Goal: Task Accomplishment & Management: Manage account settings

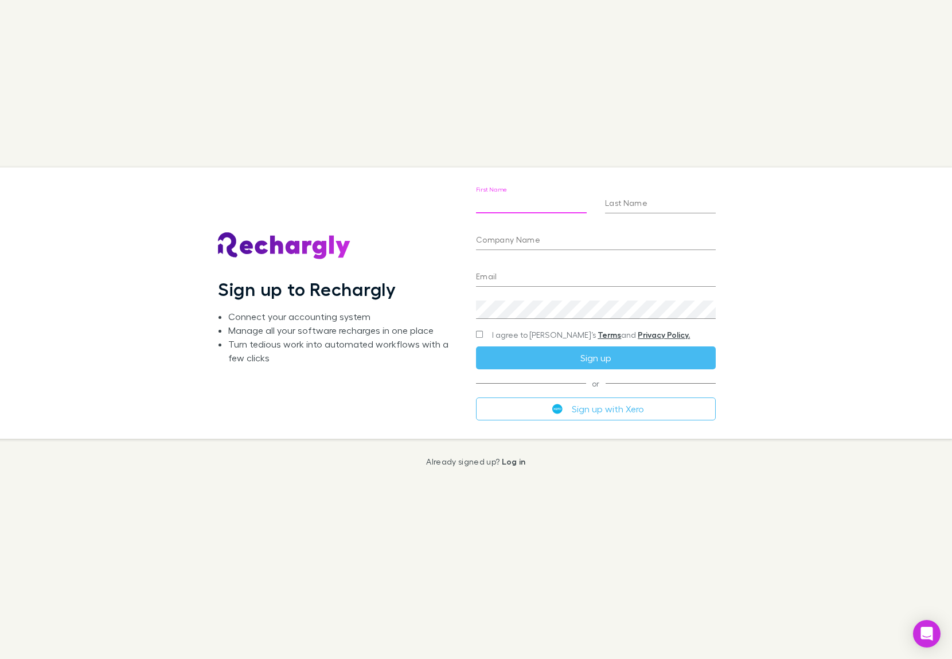
click at [515, 200] on input "First Name" at bounding box center [531, 204] width 111 height 18
type input "***"
type input "*****"
type input "**********"
click at [523, 274] on input "Email" at bounding box center [596, 278] width 240 height 18
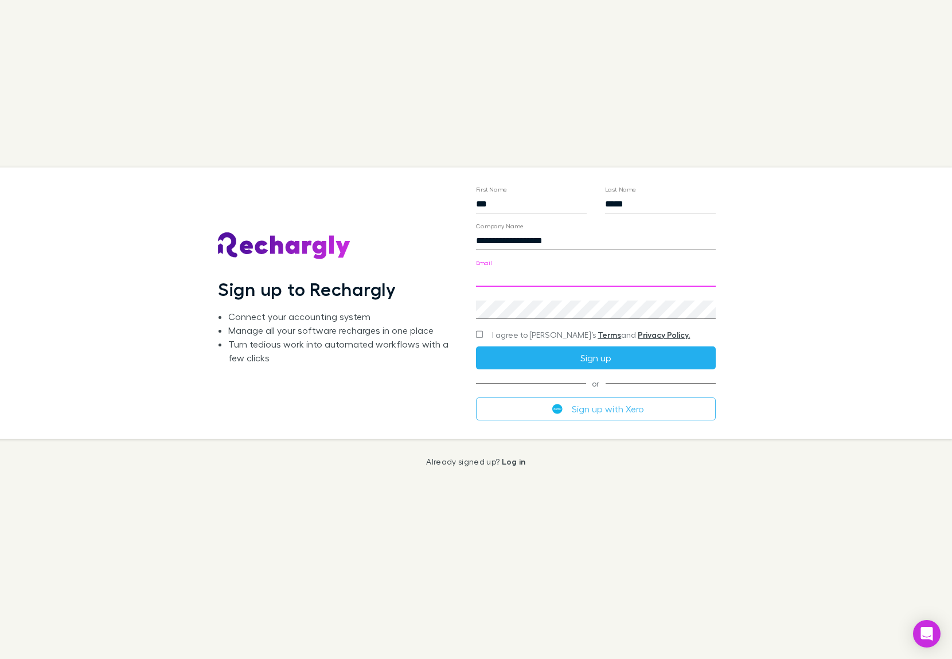
type input "**********"
click at [567, 356] on button "Sign up" at bounding box center [596, 358] width 240 height 23
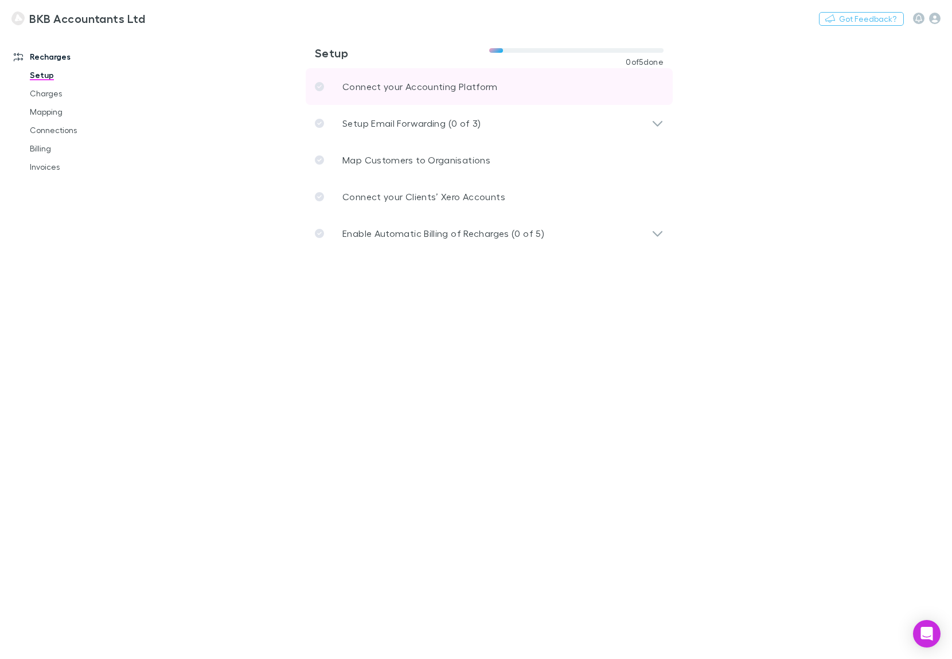
click at [540, 80] on link "Connect your Accounting Platform" at bounding box center [489, 86] width 367 height 37
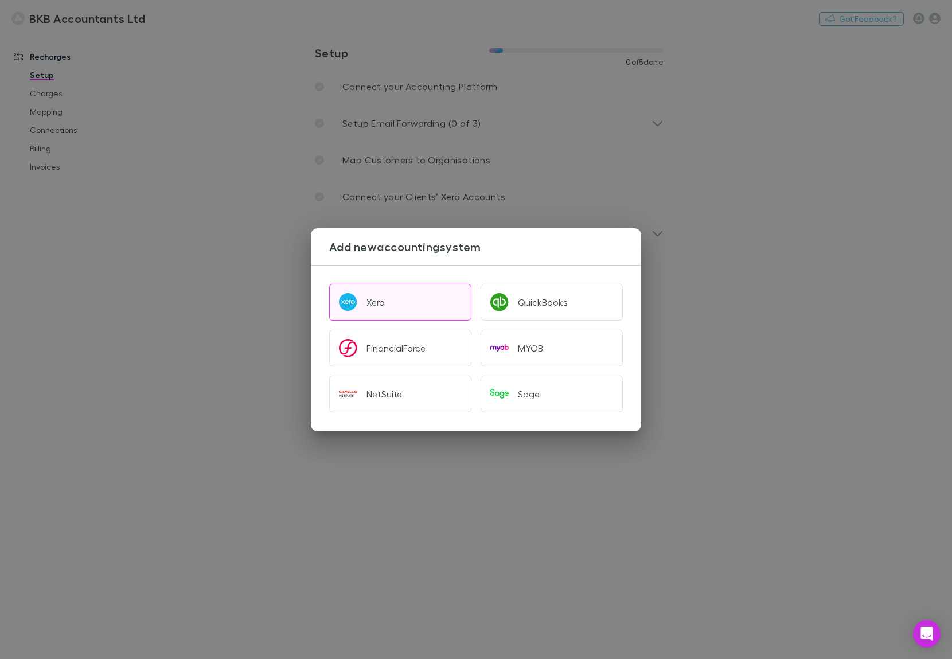
click at [425, 304] on button "Xero" at bounding box center [400, 302] width 142 height 37
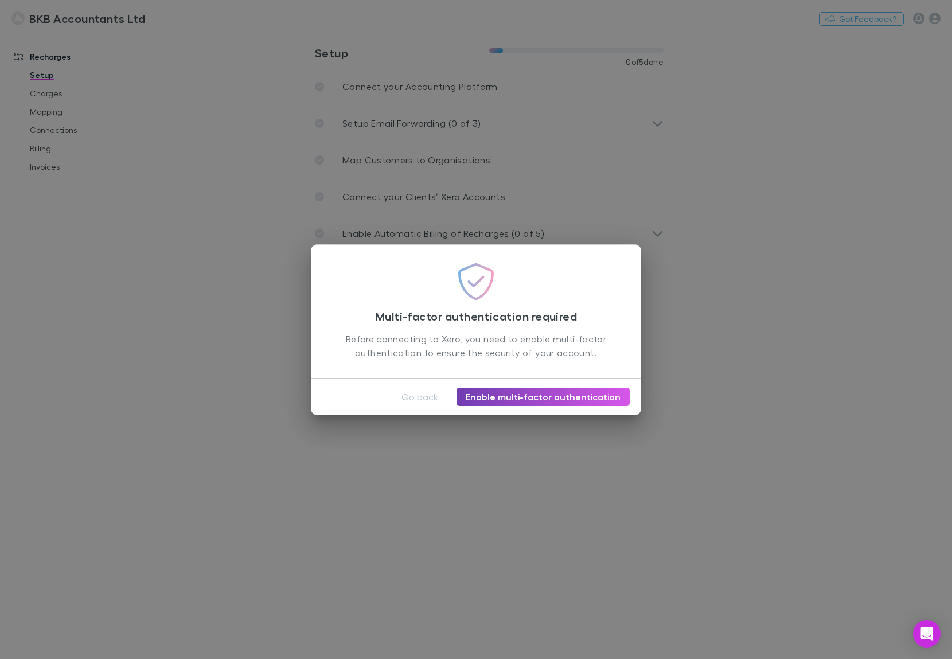
click at [562, 396] on link "Enable multi-factor authentication" at bounding box center [543, 397] width 173 height 18
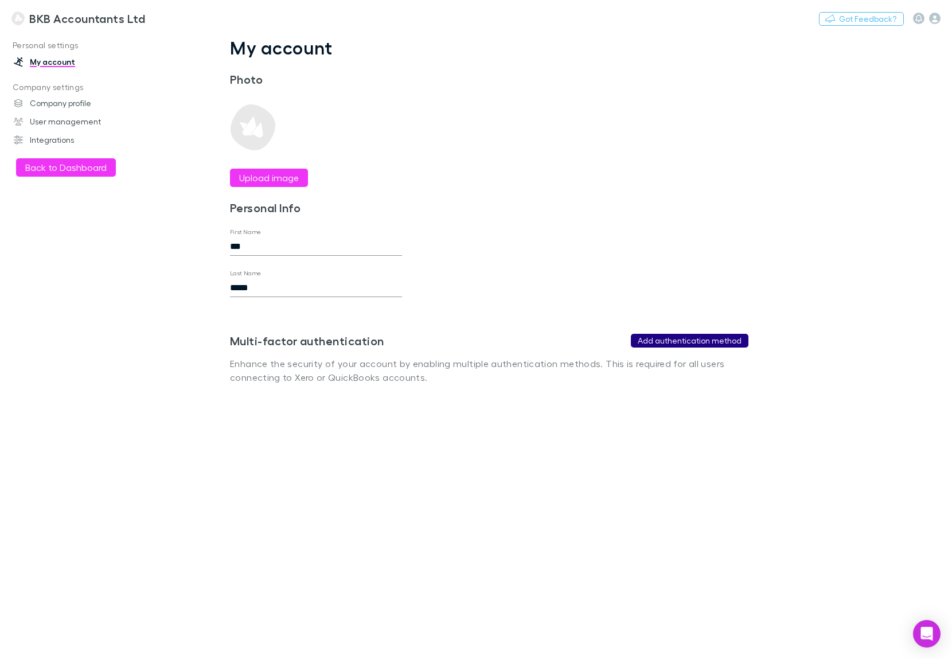
click at [695, 339] on button "Add authentication method" at bounding box center [690, 341] width 118 height 14
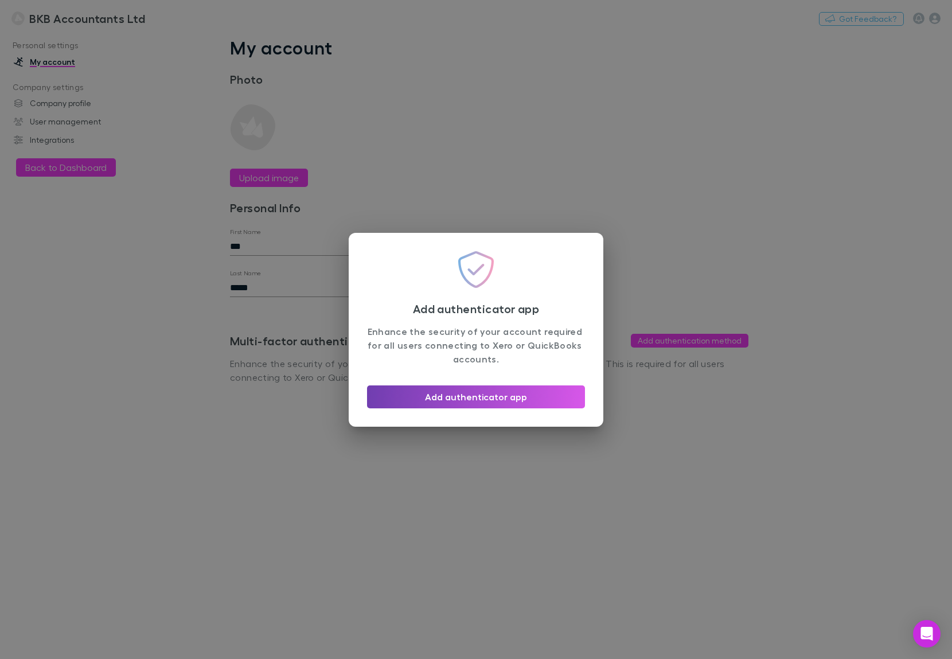
click at [485, 397] on button "Add authenticator app" at bounding box center [476, 397] width 218 height 23
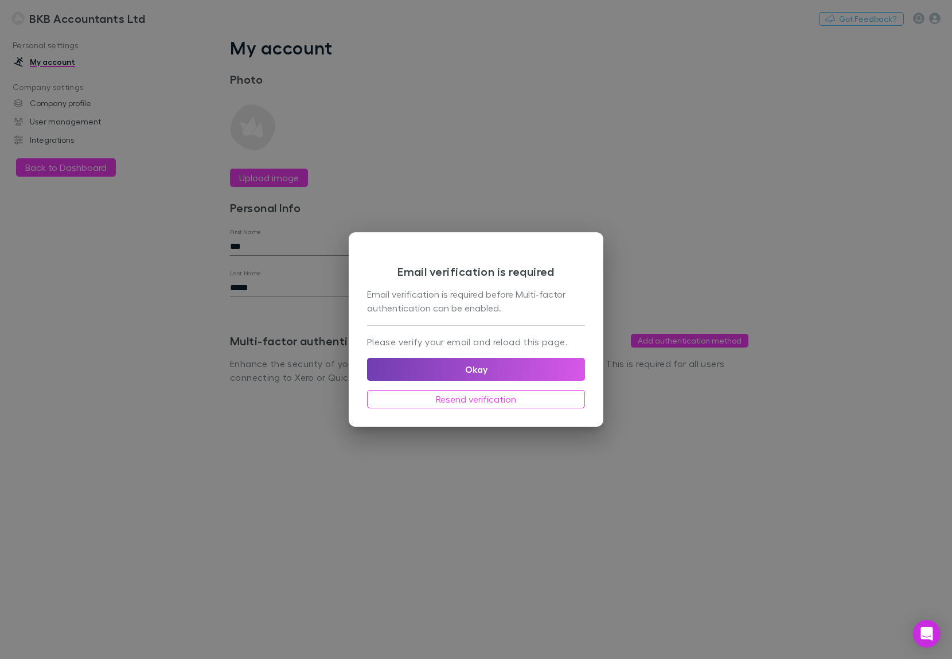
click at [480, 371] on button "Okay" at bounding box center [476, 369] width 218 height 23
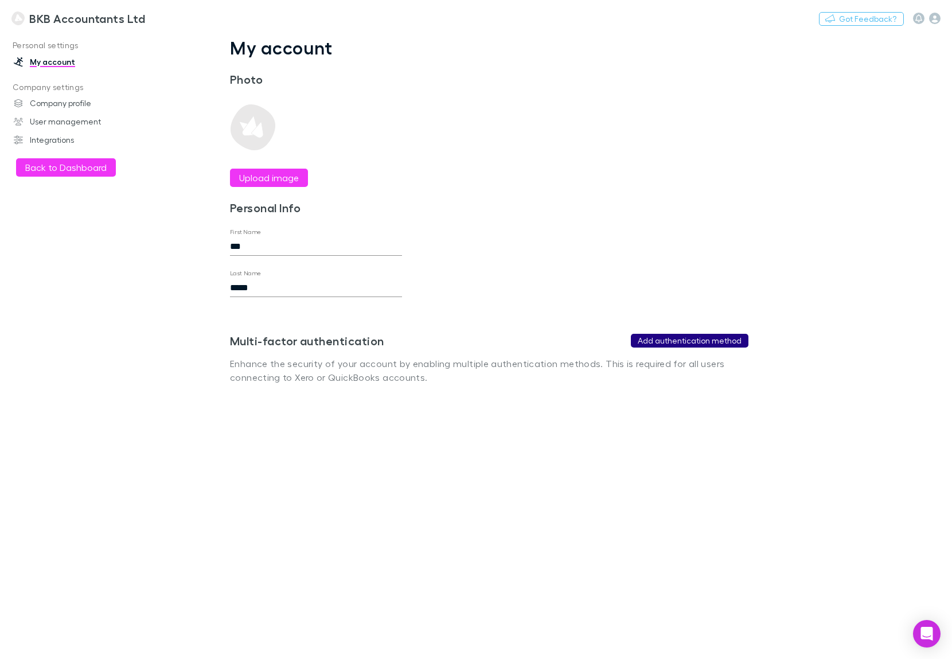
click at [678, 341] on button "Add authentication method" at bounding box center [690, 341] width 118 height 14
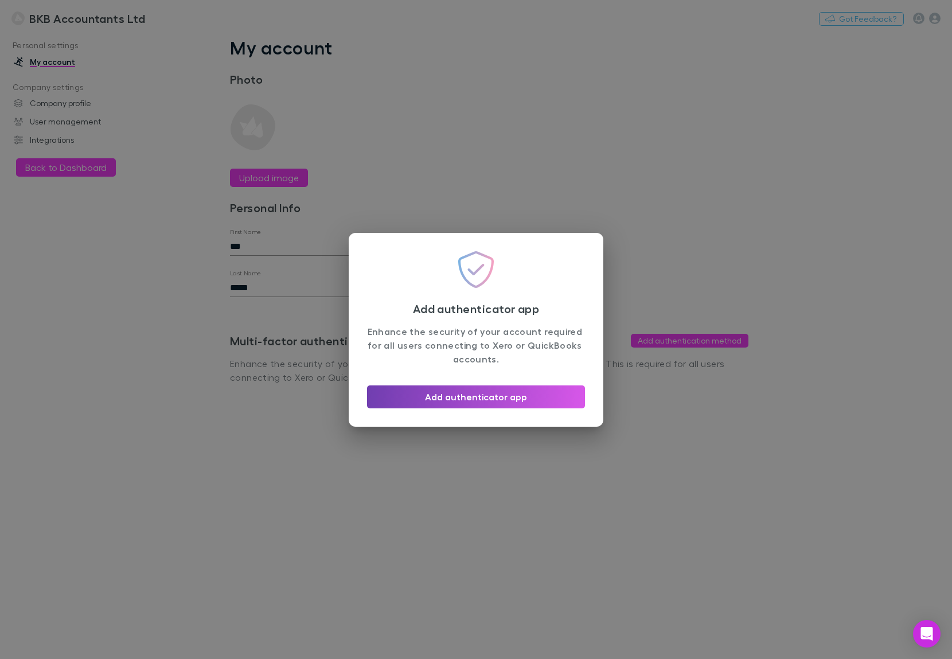
click at [484, 394] on button "Add authenticator app" at bounding box center [476, 397] width 218 height 23
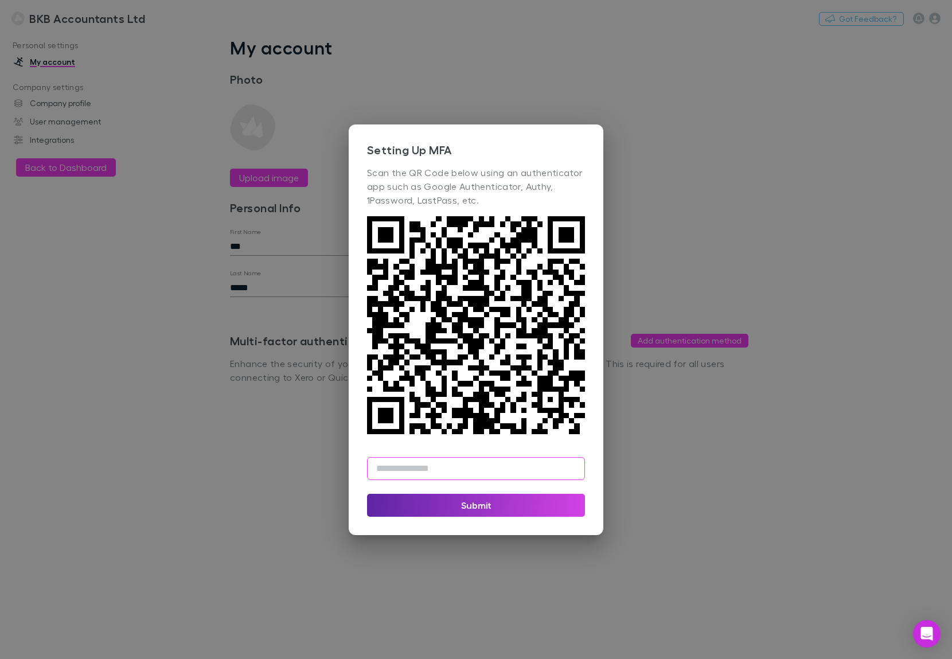
click at [449, 471] on input "text" at bounding box center [476, 468] width 218 height 23
type input "******"
click at [532, 508] on button "Submit" at bounding box center [476, 505] width 218 height 23
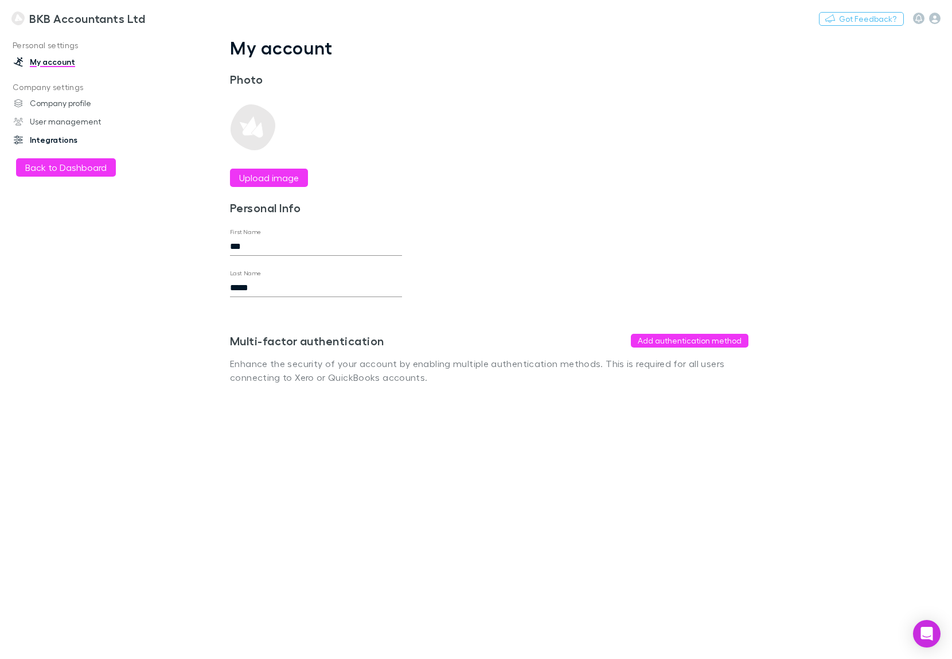
click at [55, 142] on link "Integrations" at bounding box center [72, 140] width 141 height 18
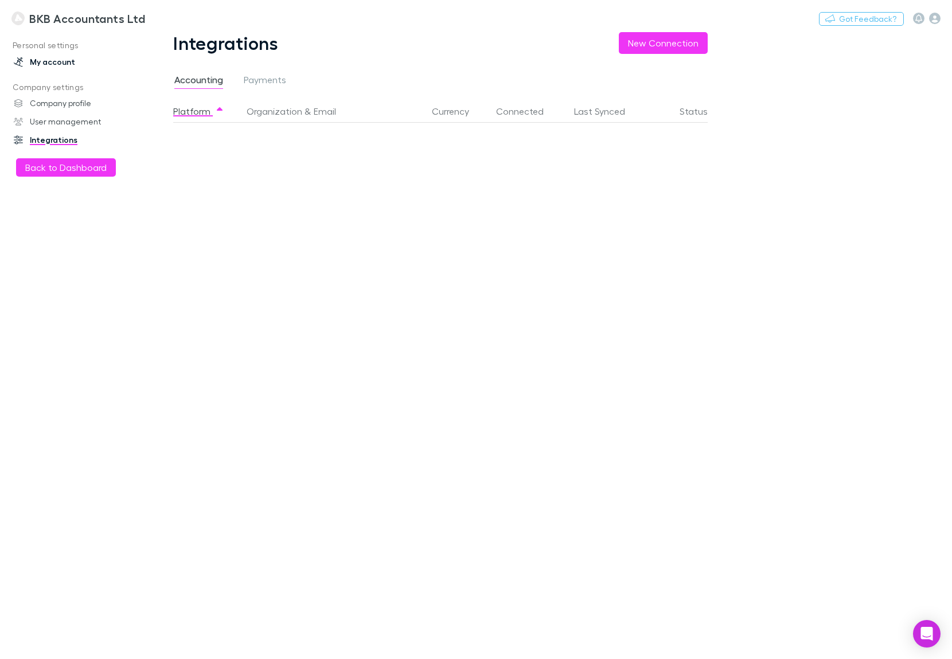
click at [55, 63] on link "My account" at bounding box center [72, 62] width 141 height 18
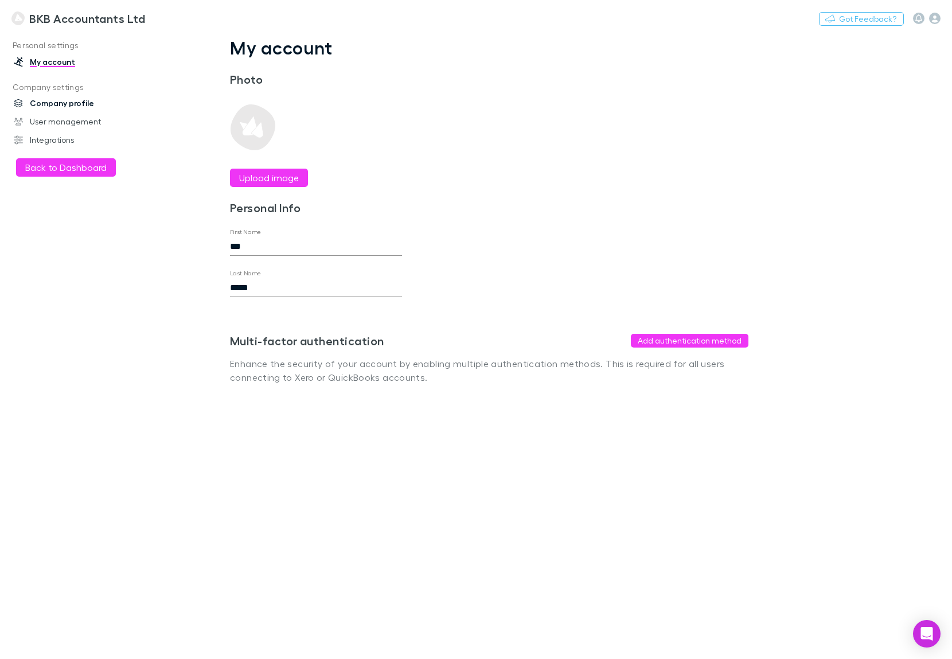
click at [57, 100] on link "Company profile" at bounding box center [72, 103] width 141 height 18
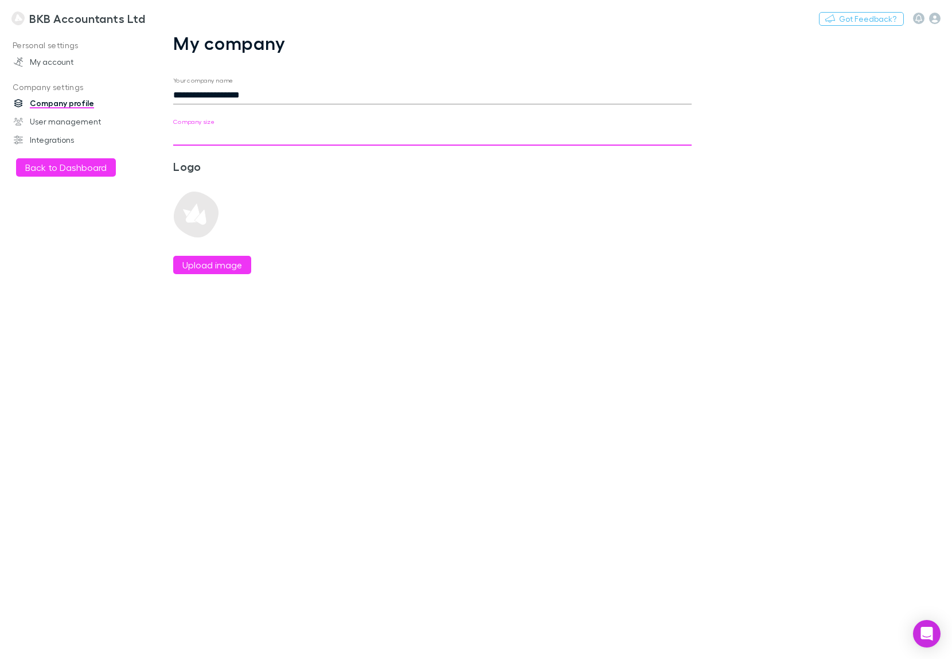
click at [203, 134] on input "Company size" at bounding box center [432, 136] width 519 height 18
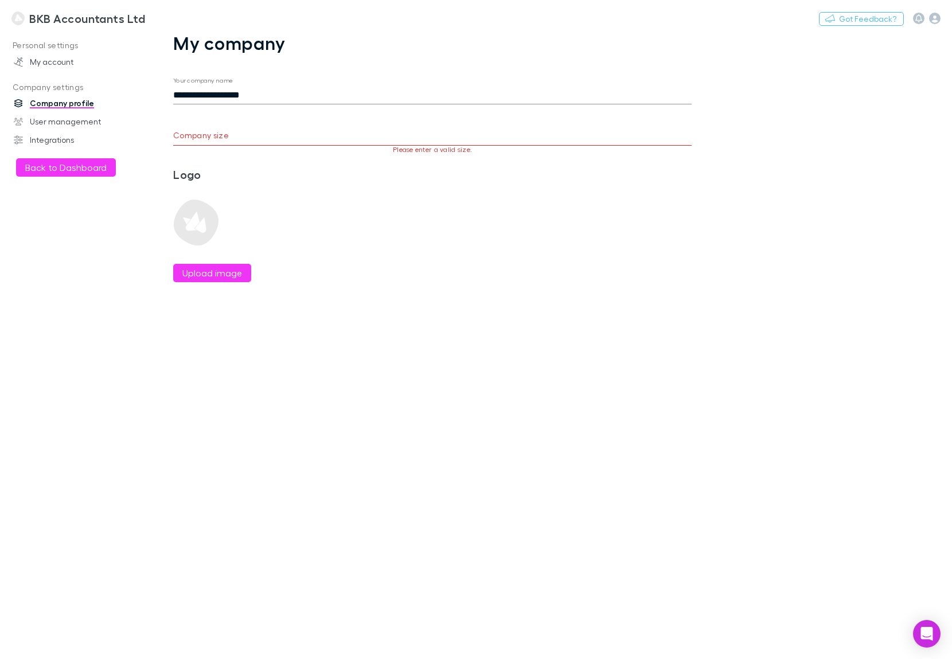
click at [152, 191] on div "**********" at bounding box center [433, 171] width 574 height 278
click at [71, 119] on link "User management" at bounding box center [72, 121] width 141 height 18
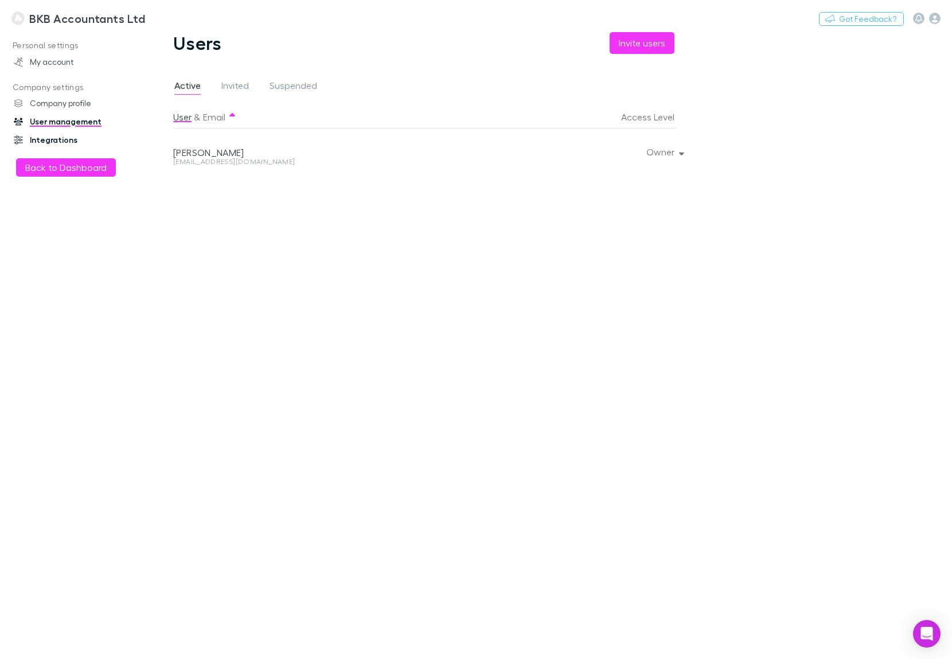
click at [64, 141] on link "Integrations" at bounding box center [72, 140] width 141 height 18
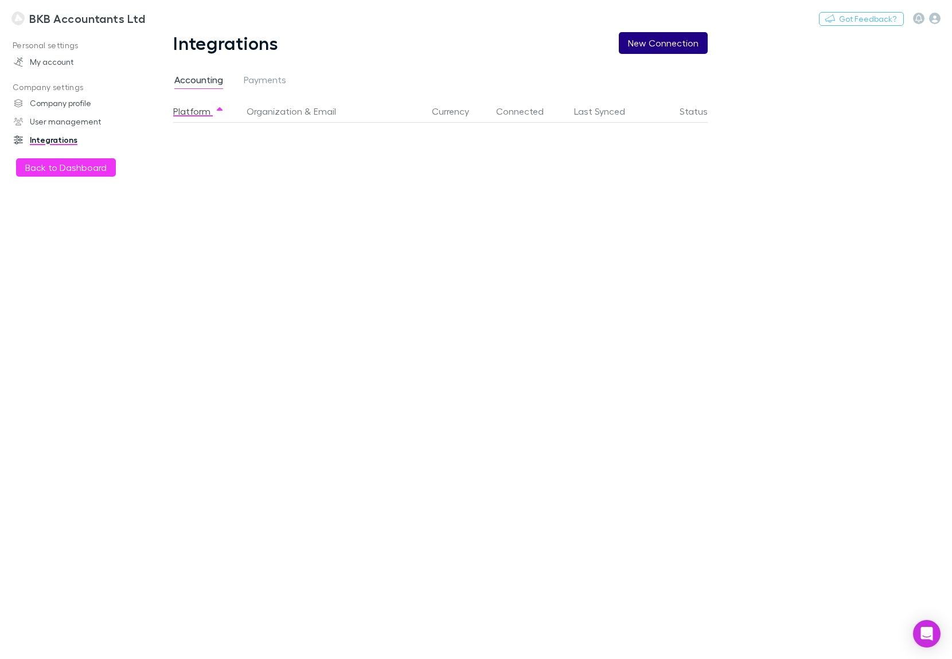
click at [674, 44] on button "New Connection" at bounding box center [663, 43] width 89 height 22
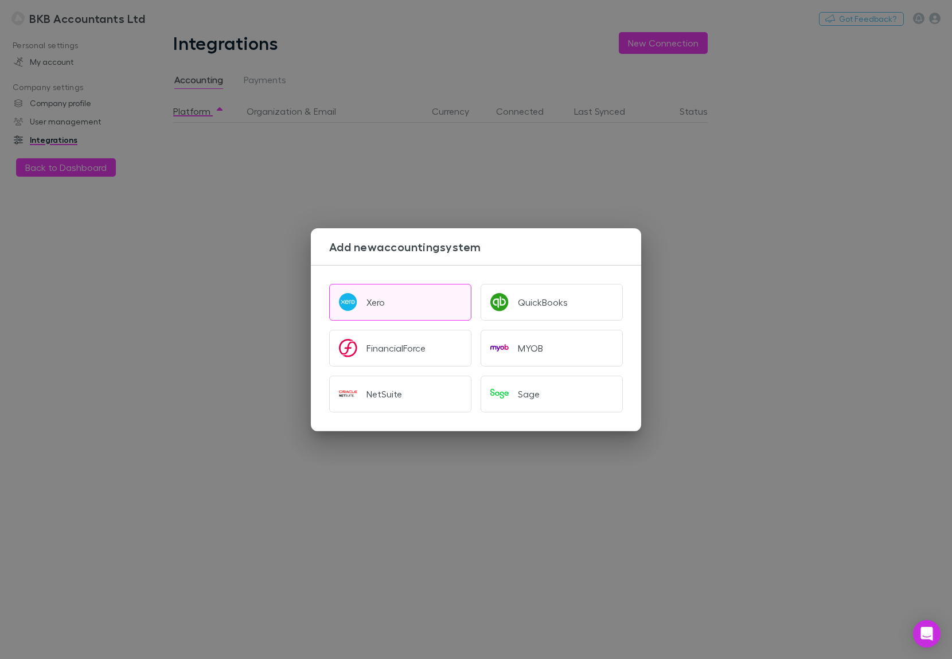
click at [464, 307] on button "Xero" at bounding box center [400, 302] width 142 height 37
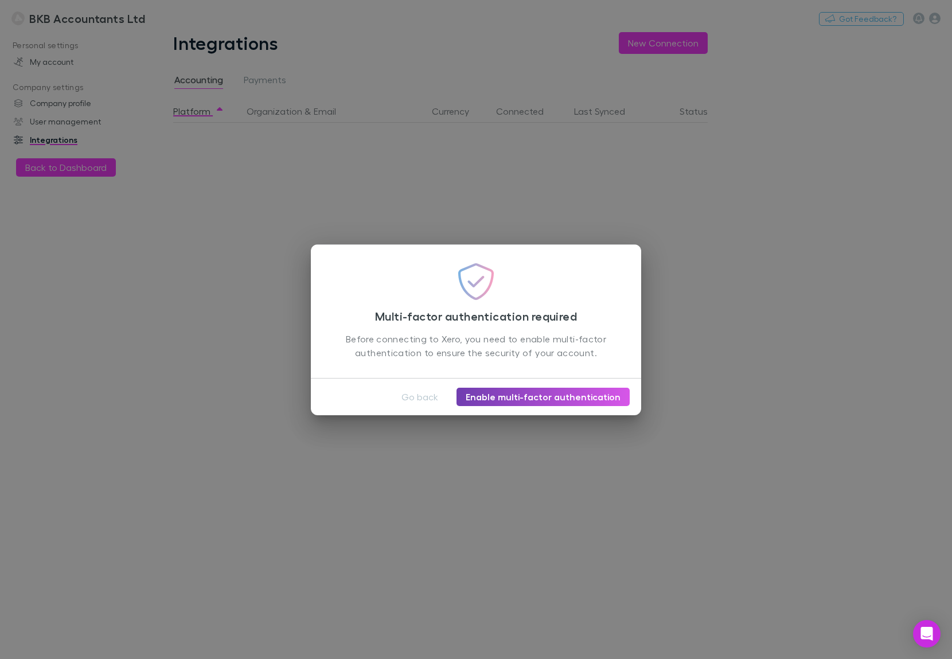
click at [535, 394] on link "Enable multi-factor authentication" at bounding box center [543, 397] width 173 height 18
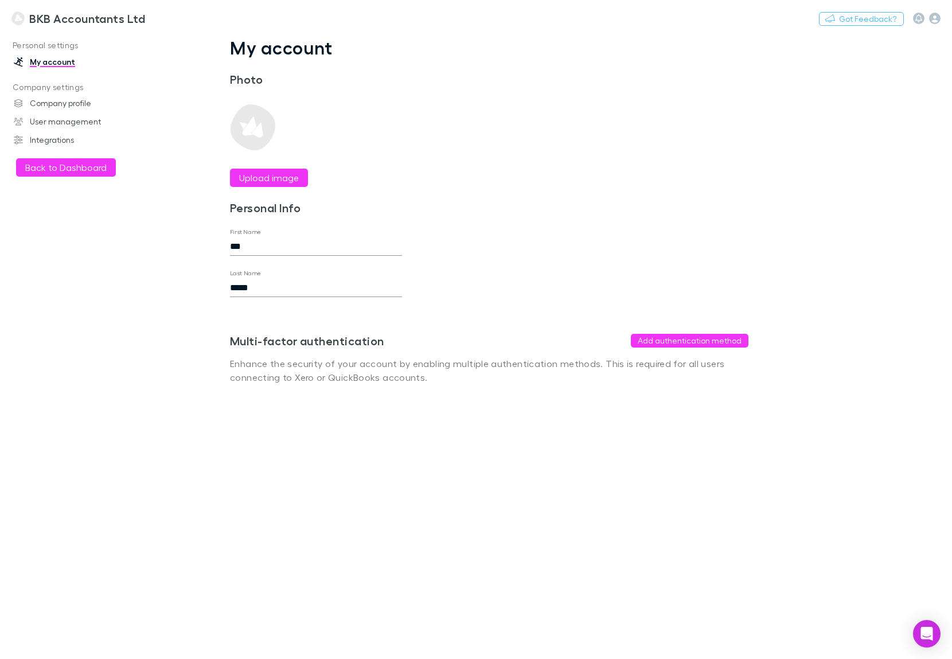
click at [531, 382] on p "Enhance the security of your account by enabling multiple authentication method…" at bounding box center [489, 371] width 519 height 28
click at [62, 143] on link "Integrations" at bounding box center [72, 140] width 141 height 18
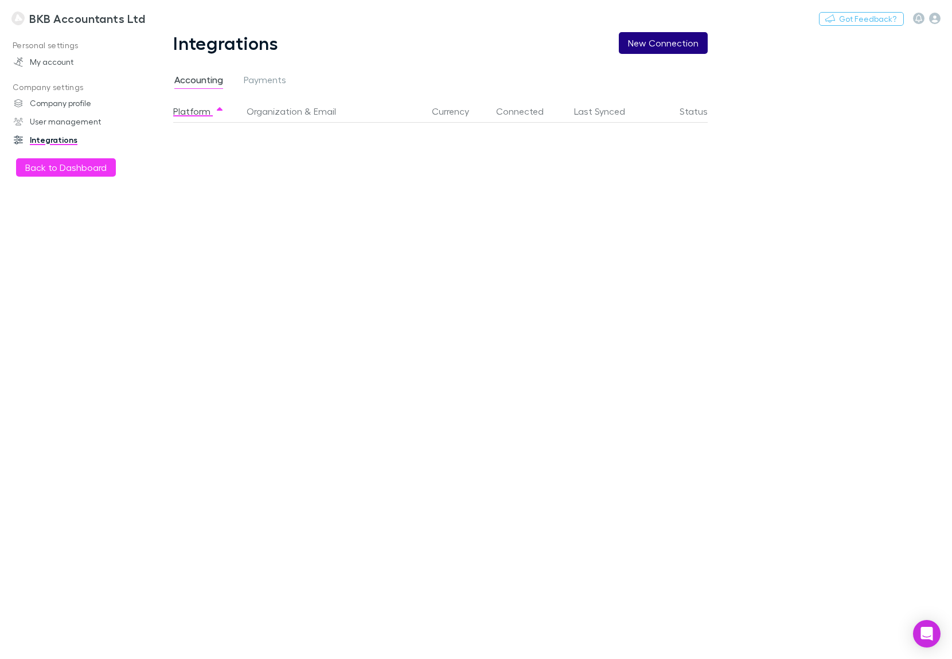
click at [674, 46] on button "New Connection" at bounding box center [663, 43] width 89 height 22
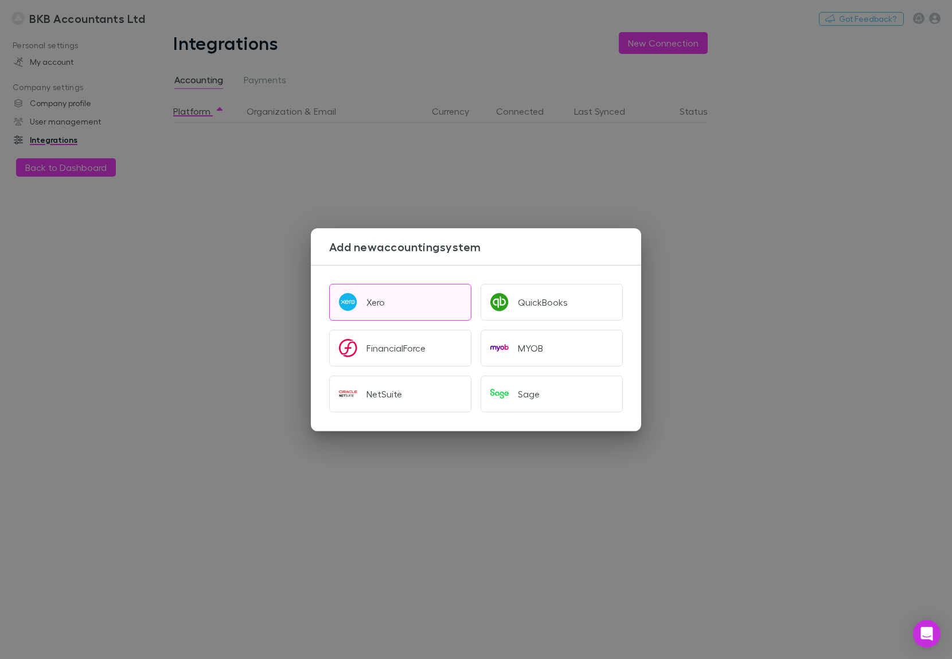
click at [394, 309] on button "Xero" at bounding box center [400, 302] width 142 height 37
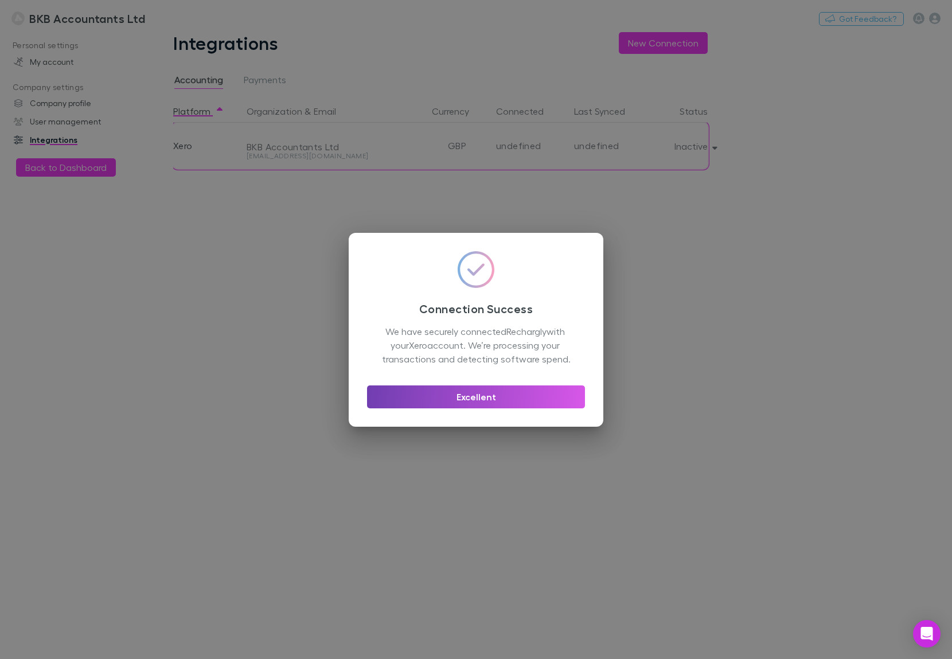
click at [494, 400] on button "Excellent" at bounding box center [476, 397] width 218 height 23
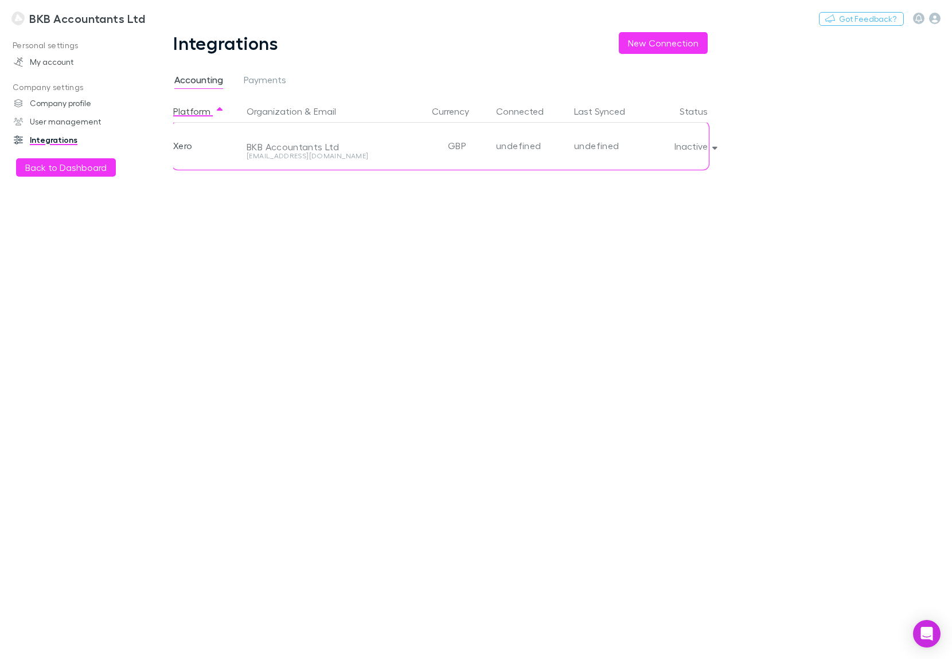
click at [458, 398] on div "Platform Organization & Email Currency Connected Last Synced Status Xero BKB Ac…" at bounding box center [449, 379] width 553 height 559
click at [714, 145] on icon "button" at bounding box center [715, 146] width 5 height 8
click at [752, 155] on div at bounding box center [476, 329] width 952 height 659
click at [266, 79] on span "Payments" at bounding box center [265, 81] width 42 height 15
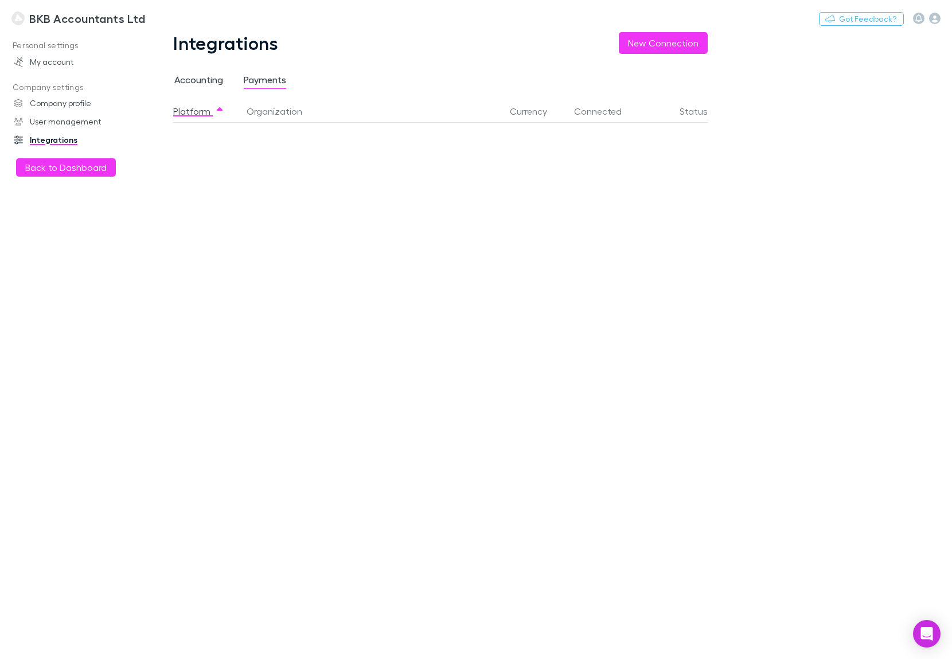
click at [203, 76] on span "Accounting" at bounding box center [198, 81] width 49 height 15
click at [72, 173] on button "Back to Dashboard" at bounding box center [66, 167] width 100 height 18
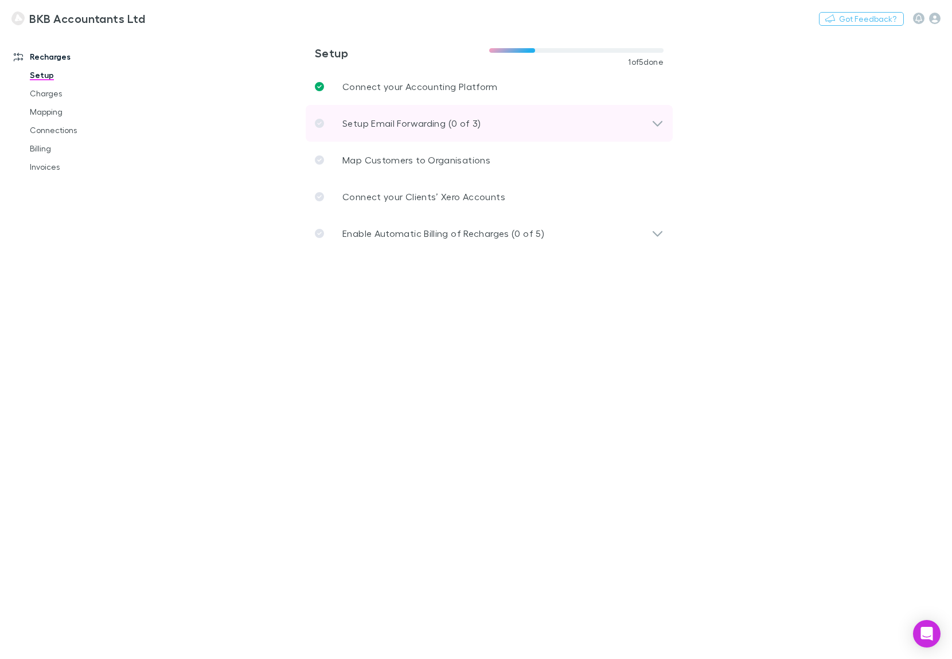
click at [658, 120] on icon at bounding box center [658, 123] width 12 height 14
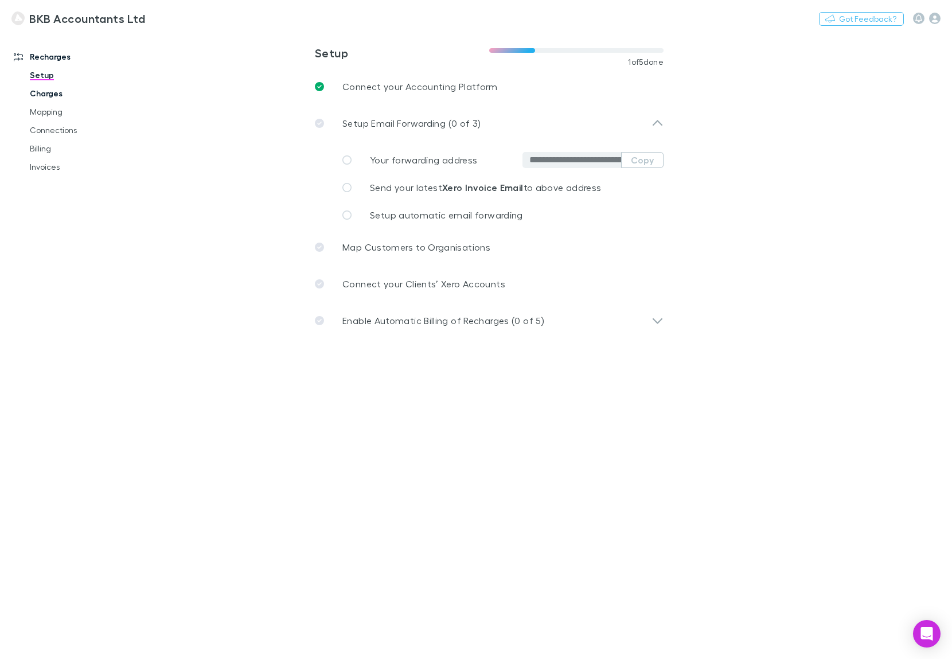
click at [52, 95] on link "Charges" at bounding box center [80, 93] width 125 height 18
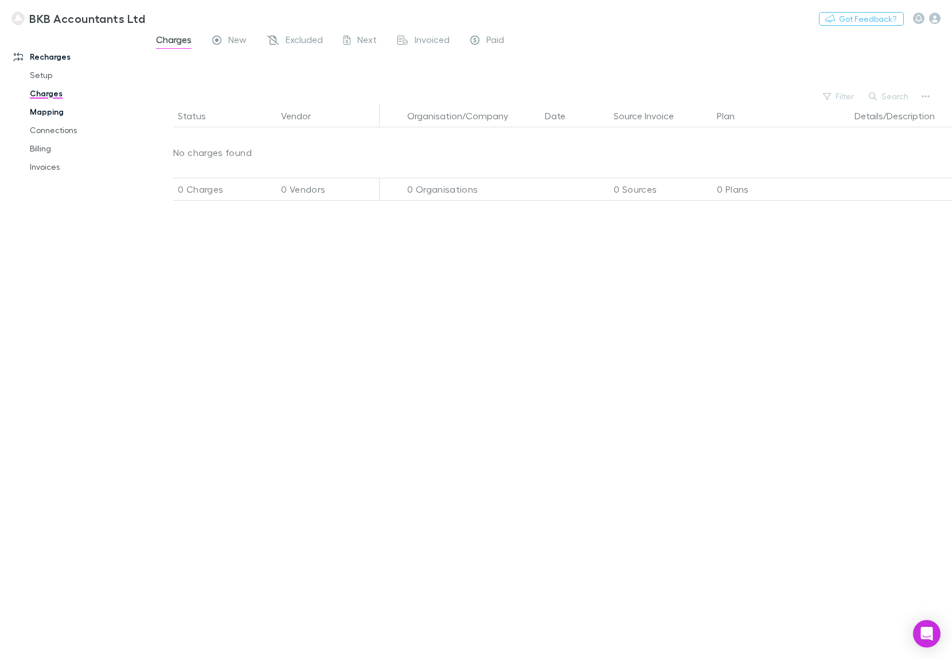
click at [52, 115] on link "Mapping" at bounding box center [80, 112] width 125 height 18
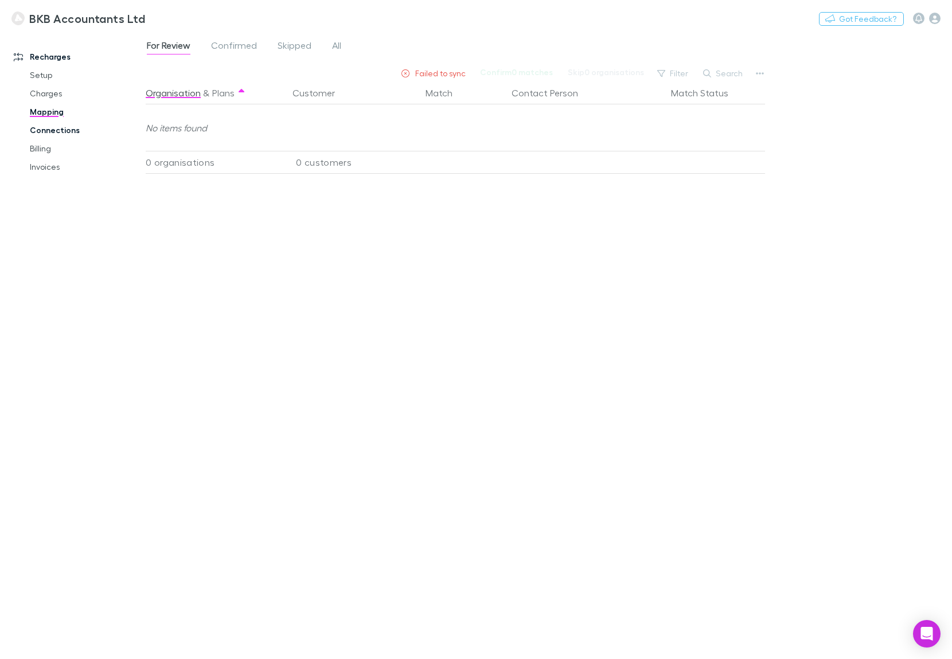
click at [57, 126] on link "Connections" at bounding box center [80, 130] width 125 height 18
click at [43, 147] on link "Billing" at bounding box center [80, 148] width 125 height 18
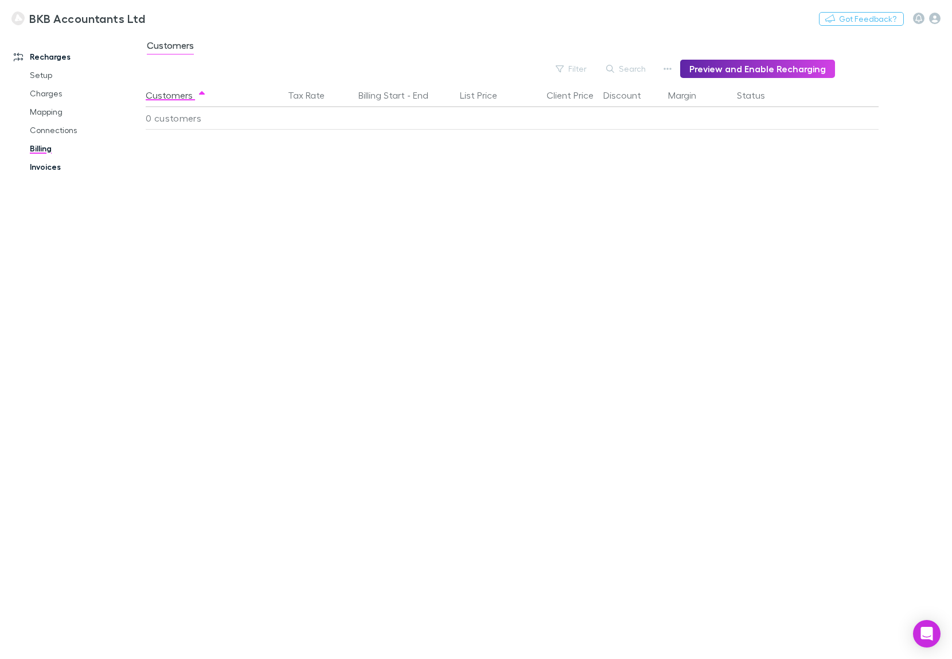
click at [45, 168] on link "Invoices" at bounding box center [80, 167] width 125 height 18
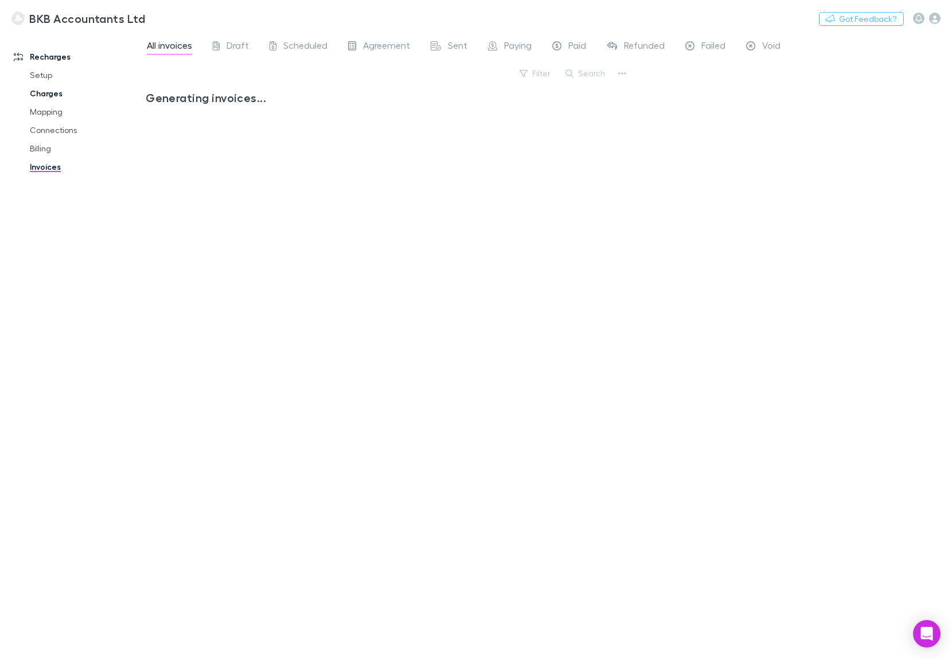
click at [56, 93] on link "Charges" at bounding box center [80, 93] width 125 height 18
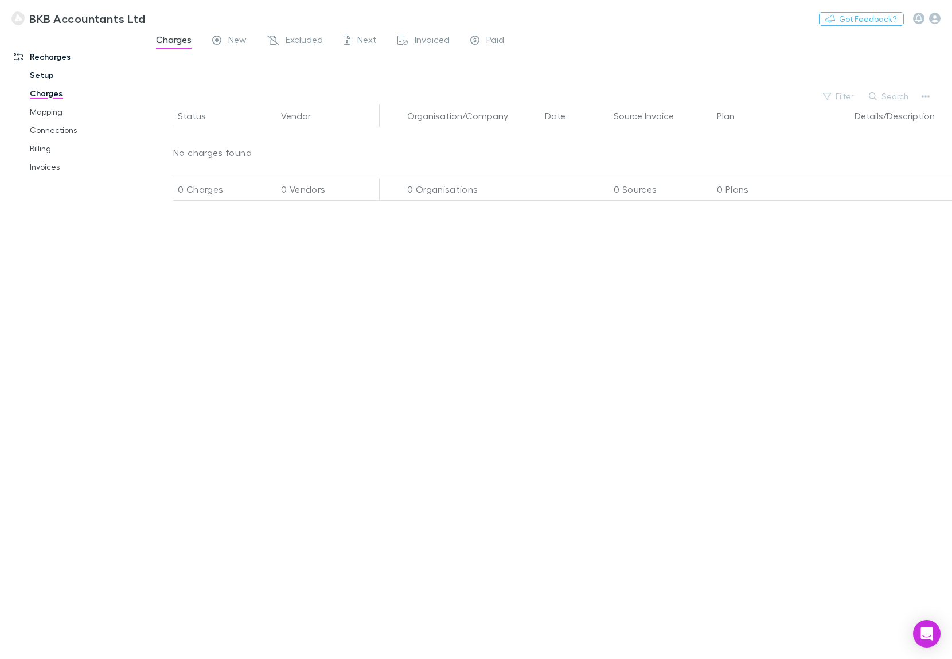
click at [45, 73] on link "Setup" at bounding box center [80, 75] width 125 height 18
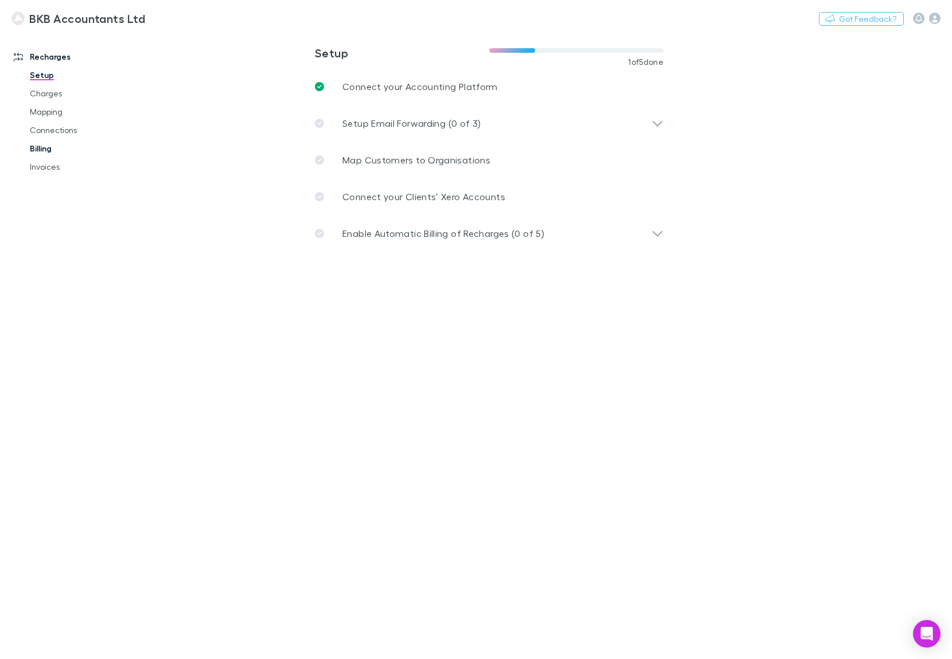
click at [46, 151] on link "Billing" at bounding box center [80, 148] width 125 height 18
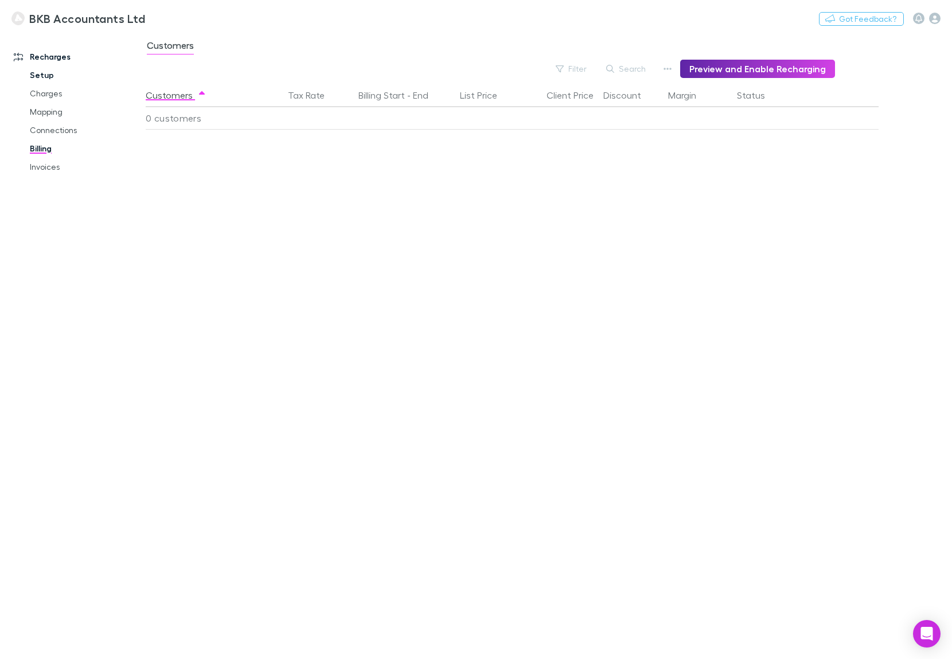
click at [44, 72] on link "Setup" at bounding box center [80, 75] width 125 height 18
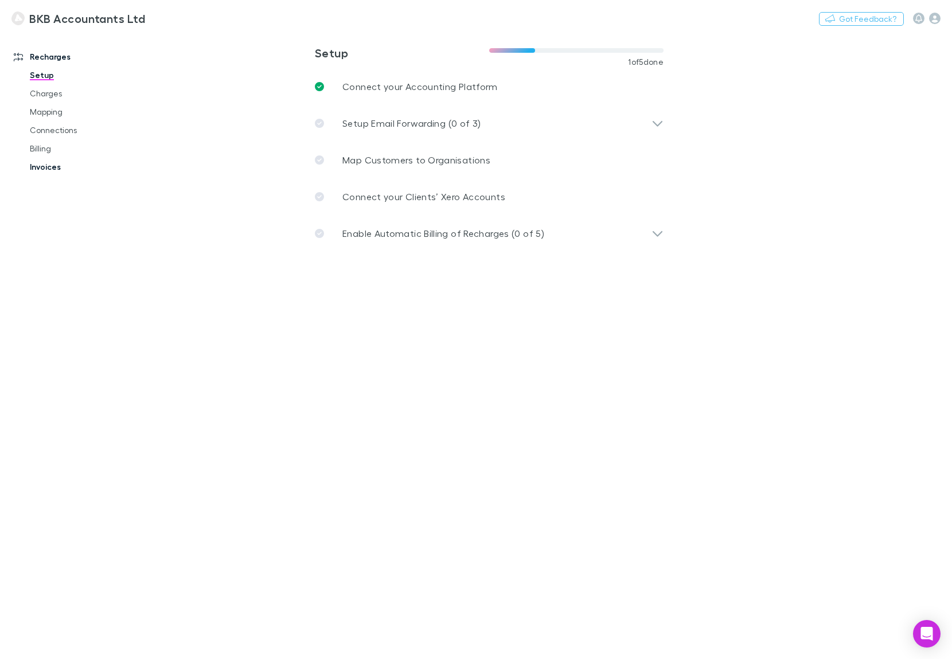
click at [37, 167] on link "Invoices" at bounding box center [80, 167] width 125 height 18
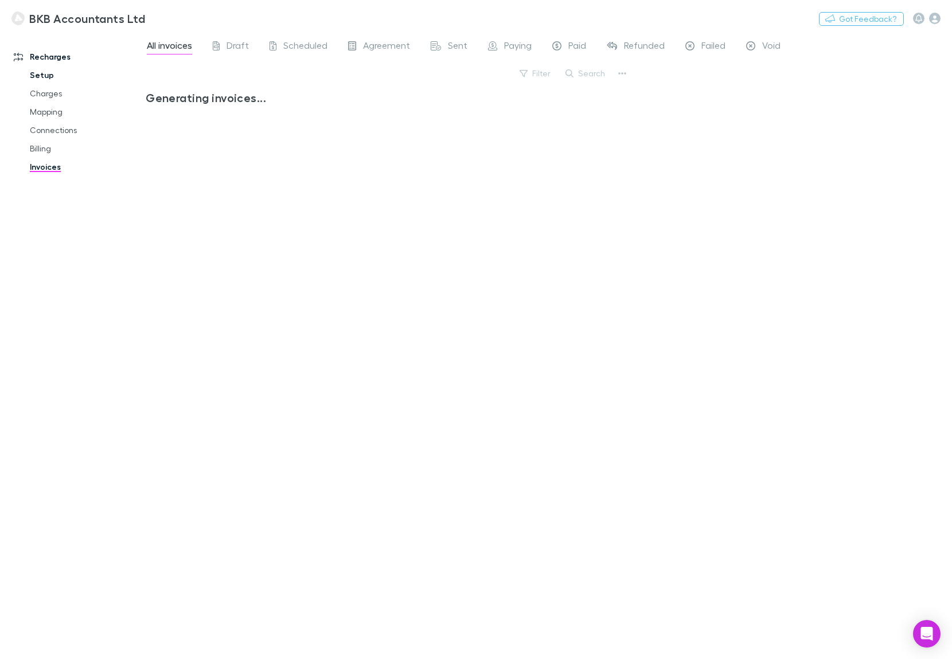
click at [45, 73] on link "Setup" at bounding box center [80, 75] width 125 height 18
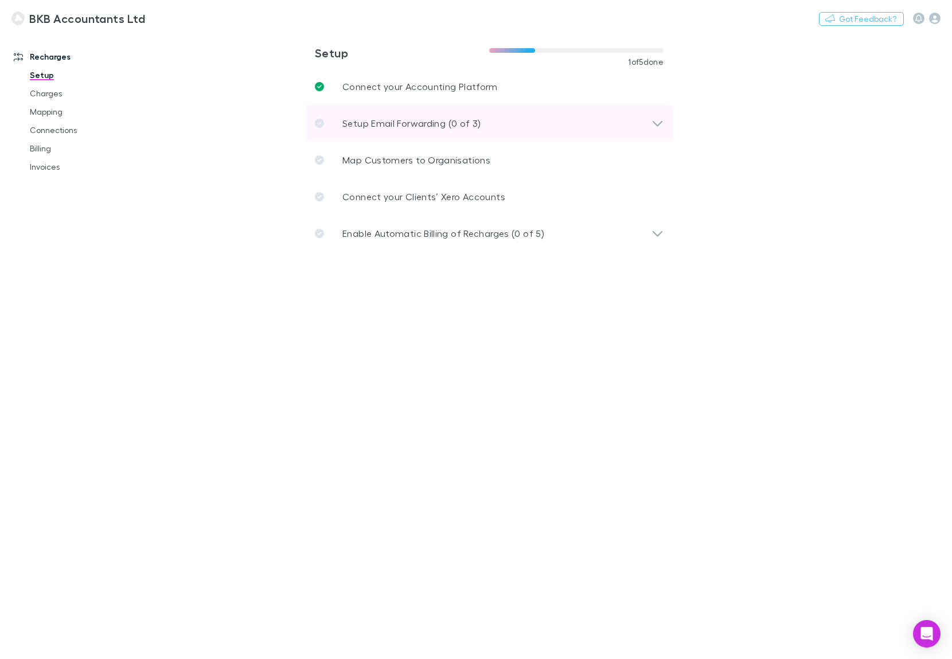
click at [657, 120] on icon at bounding box center [658, 123] width 12 height 14
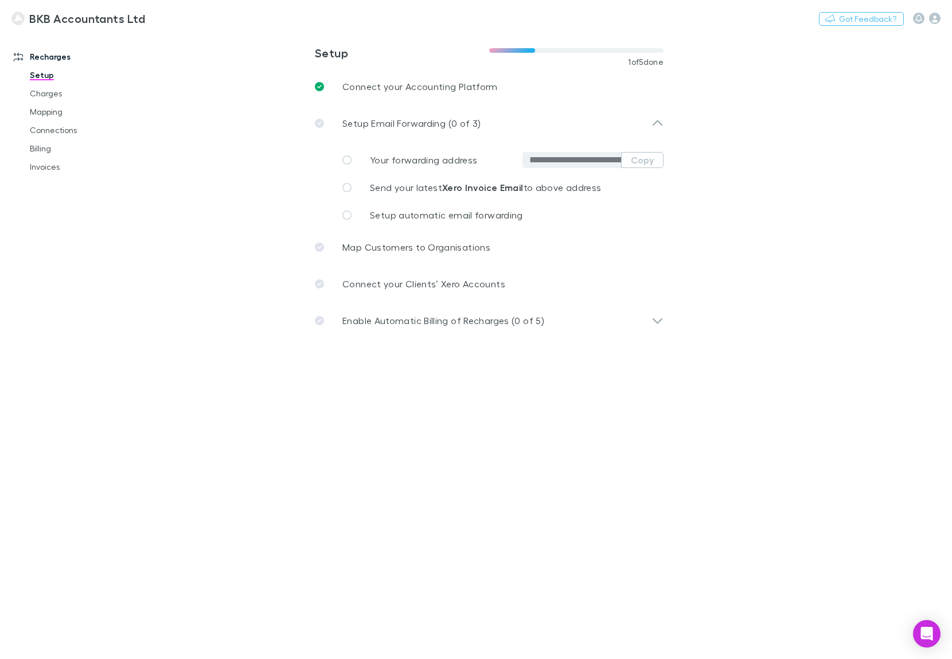
click at [438, 156] on span "Your forwarding address" at bounding box center [423, 159] width 107 height 11
click at [431, 192] on span "Send your latest Xero Invoice Email to above address" at bounding box center [485, 187] width 231 height 11
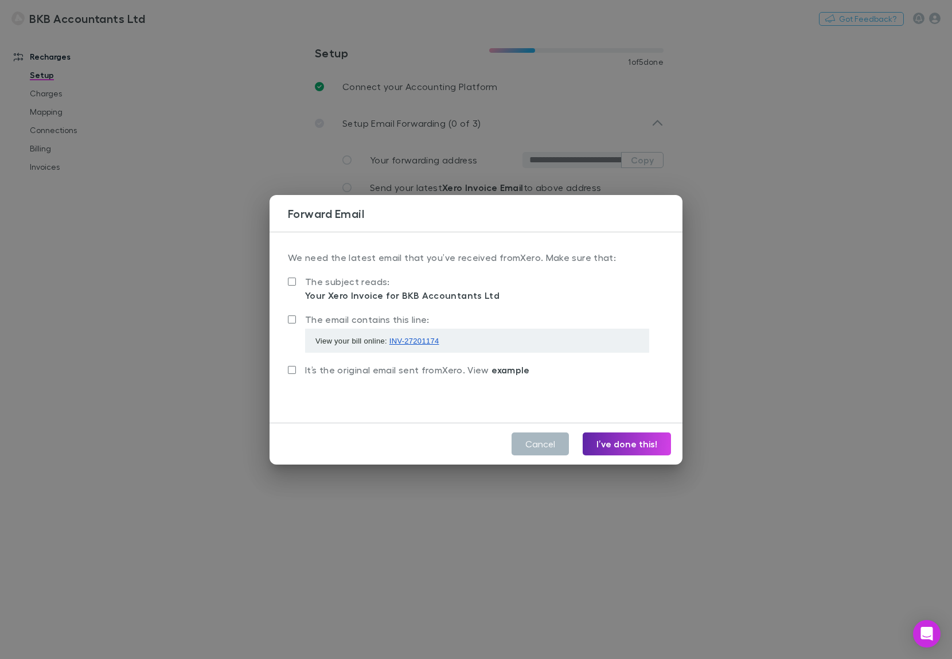
click at [559, 444] on button "Cancel" at bounding box center [540, 444] width 57 height 23
